Goal: Transaction & Acquisition: Purchase product/service

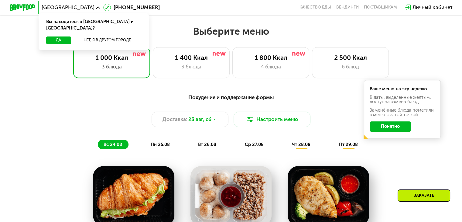
scroll to position [260, 0]
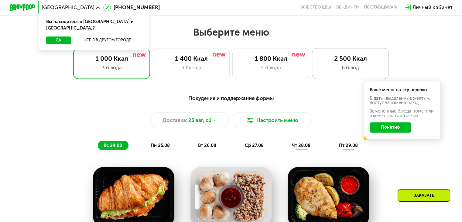
click at [336, 70] on div "6 блюд" at bounding box center [349, 68] width 63 height 8
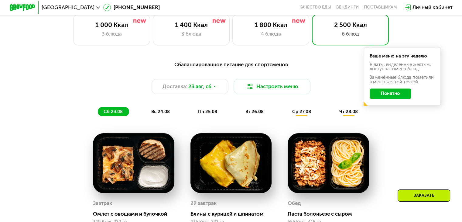
scroll to position [294, 0]
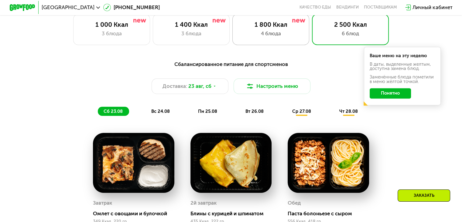
click at [240, 33] on div "4 блюда" at bounding box center [270, 34] width 63 height 8
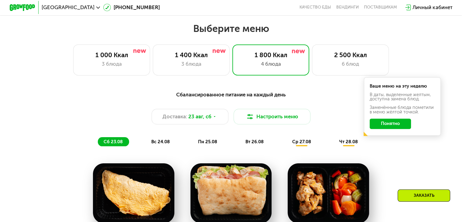
scroll to position [264, 0]
click at [339, 64] on div "6 блюд" at bounding box center [349, 64] width 63 height 8
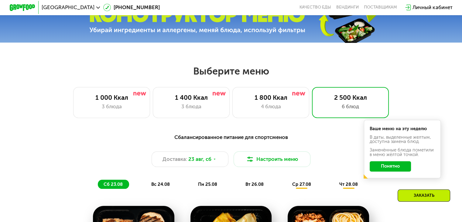
scroll to position [221, 0]
click at [312, 93] on div "1 800 Ккал 4 блюда" at bounding box center [350, 102] width 77 height 31
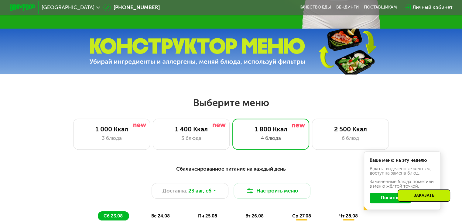
scroll to position [189, 0]
click at [206, 139] on div "3 блюда" at bounding box center [190, 138] width 63 height 8
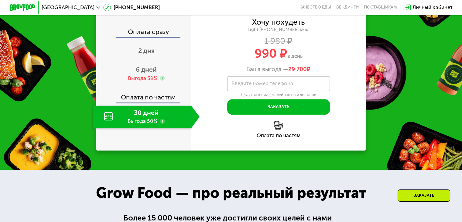
scroll to position [619, 0]
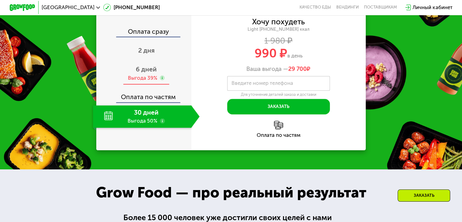
click at [165, 85] on div "6 дней Выгода 39%" at bounding box center [146, 73] width 107 height 22
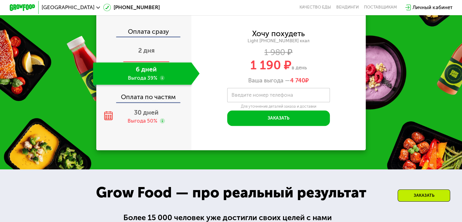
click at [148, 54] on span "2 дня" at bounding box center [146, 50] width 16 height 8
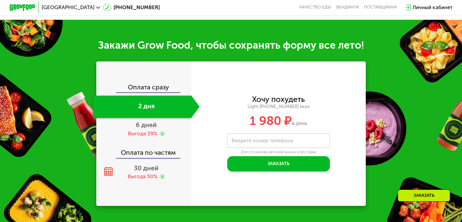
click at [154, 84] on div "Оплата сразу" at bounding box center [144, 88] width 94 height 8
click at [147, 164] on span "30 дней" at bounding box center [146, 168] width 25 height 8
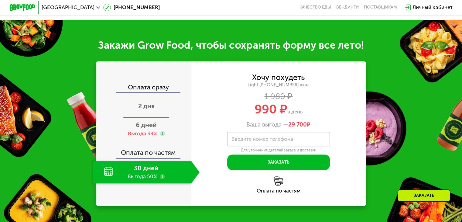
click at [150, 107] on span "2 дня" at bounding box center [146, 106] width 16 height 8
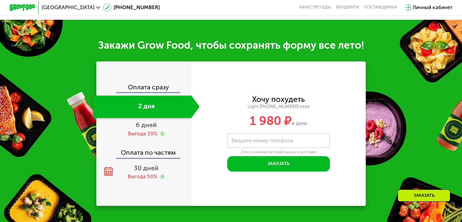
click at [152, 153] on div "Оплата по частям" at bounding box center [144, 150] width 94 height 15
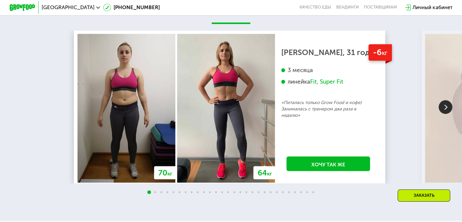
scroll to position [1089, 0]
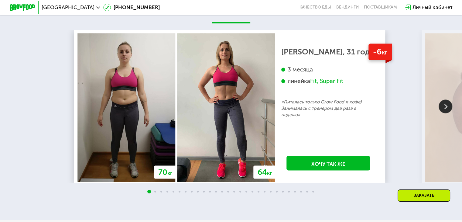
click at [448, 106] on img at bounding box center [445, 106] width 14 height 14
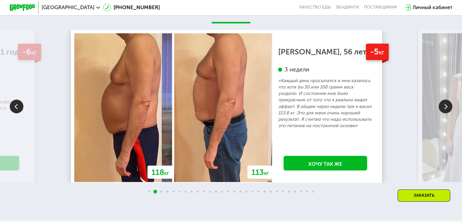
click at [448, 106] on img at bounding box center [445, 106] width 14 height 14
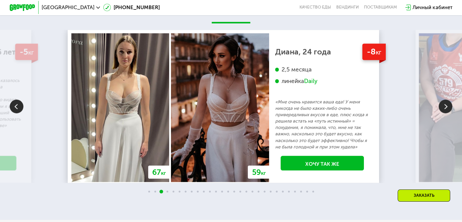
click at [448, 106] on img at bounding box center [445, 106] width 14 height 14
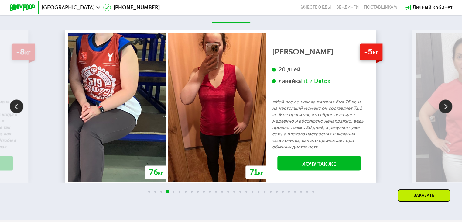
click at [448, 106] on img at bounding box center [445, 106] width 14 height 14
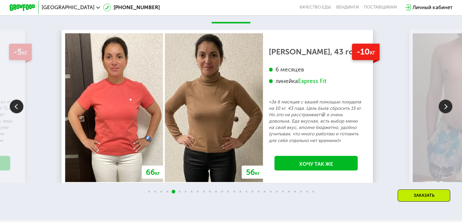
click at [448, 106] on img at bounding box center [445, 106] width 14 height 14
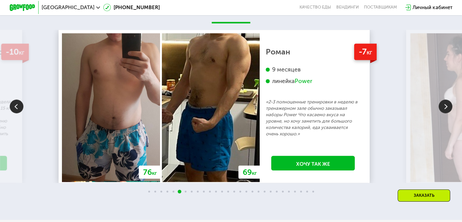
click at [448, 106] on img at bounding box center [445, 106] width 14 height 14
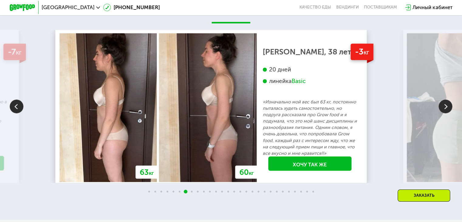
click at [448, 106] on img at bounding box center [445, 106] width 14 height 14
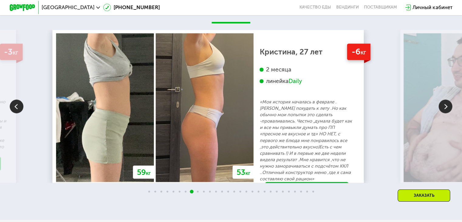
click at [448, 106] on img at bounding box center [445, 106] width 14 height 14
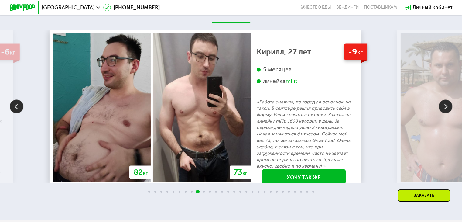
click at [448, 106] on img at bounding box center [445, 106] width 14 height 14
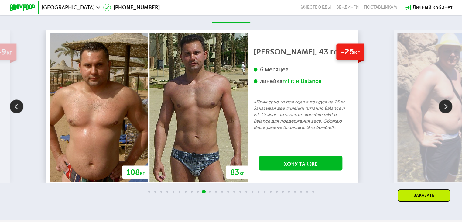
click at [448, 106] on img at bounding box center [445, 106] width 14 height 14
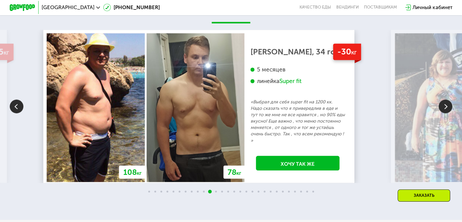
click at [448, 106] on img at bounding box center [445, 106] width 14 height 14
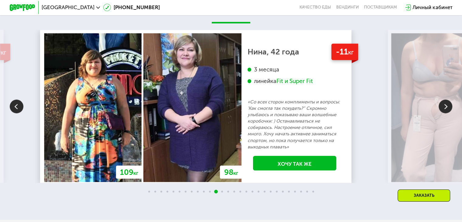
click at [448, 106] on img at bounding box center [445, 106] width 14 height 14
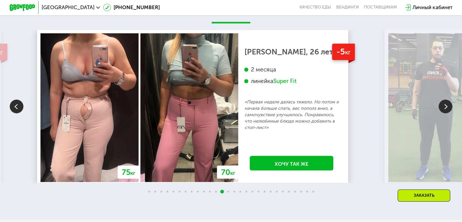
click at [448, 106] on img at bounding box center [445, 106] width 14 height 14
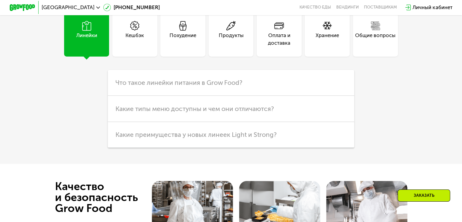
scroll to position [1591, 0]
click at [325, 38] on div "Хранение" at bounding box center [326, 39] width 23 height 15
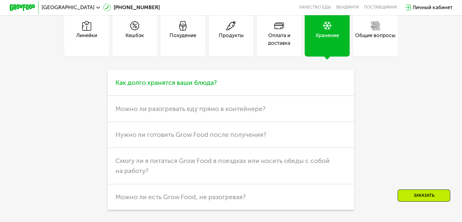
click at [237, 85] on h3 "Как долго хранятся ваши блюда?" at bounding box center [231, 83] width 246 height 26
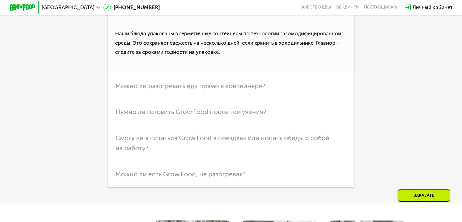
scroll to position [1663, 0]
click at [244, 89] on span "Можно ли разогревать еду прямо в контейнере?" at bounding box center [190, 86] width 150 height 8
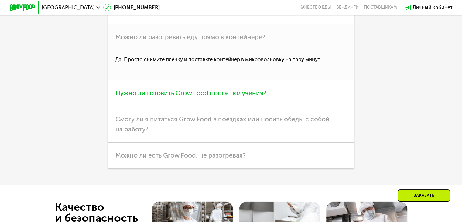
click at [208, 94] on h3 "Нужно ли готовить Grow Food после получения?" at bounding box center [231, 93] width 246 height 26
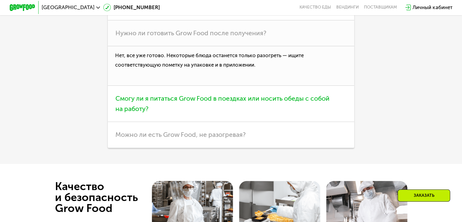
scroll to position [1693, 0]
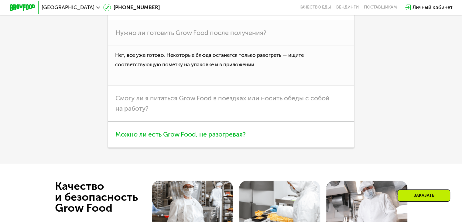
click at [234, 147] on h3 "Можно ли есть Grow Food, не разогревая?" at bounding box center [231, 134] width 246 height 26
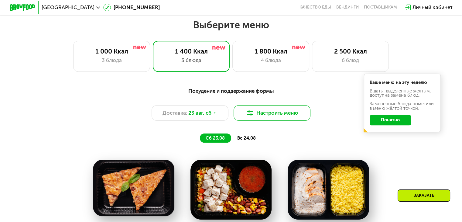
scroll to position [267, 0]
click at [218, 115] on div "Доставка: [DATE]" at bounding box center [189, 112] width 77 height 15
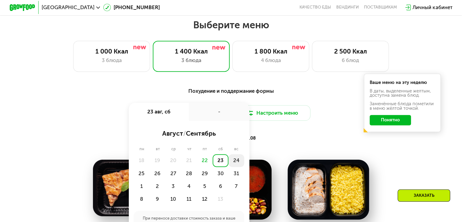
click at [149, 167] on div "24" at bounding box center [142, 173] width 16 height 13
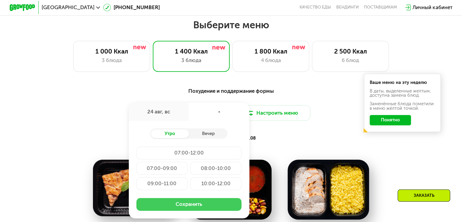
click at [197, 203] on button "Сохранить" at bounding box center [188, 204] width 105 height 13
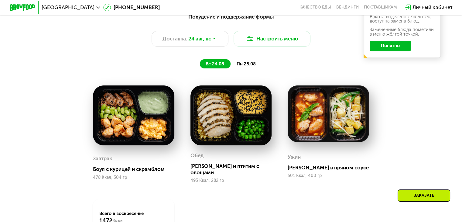
scroll to position [341, 0]
click at [112, 112] on img at bounding box center [133, 115] width 81 height 60
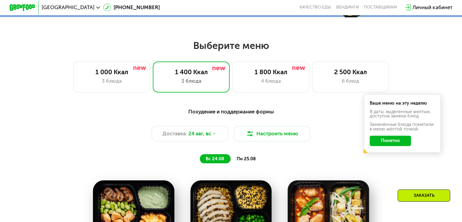
scroll to position [247, 0]
click at [274, 73] on div "1 800 Ккал" at bounding box center [270, 72] width 63 height 8
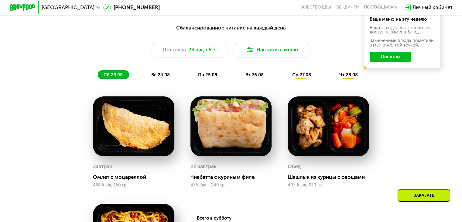
scroll to position [330, 0]
